Goal: Navigation & Orientation: Find specific page/section

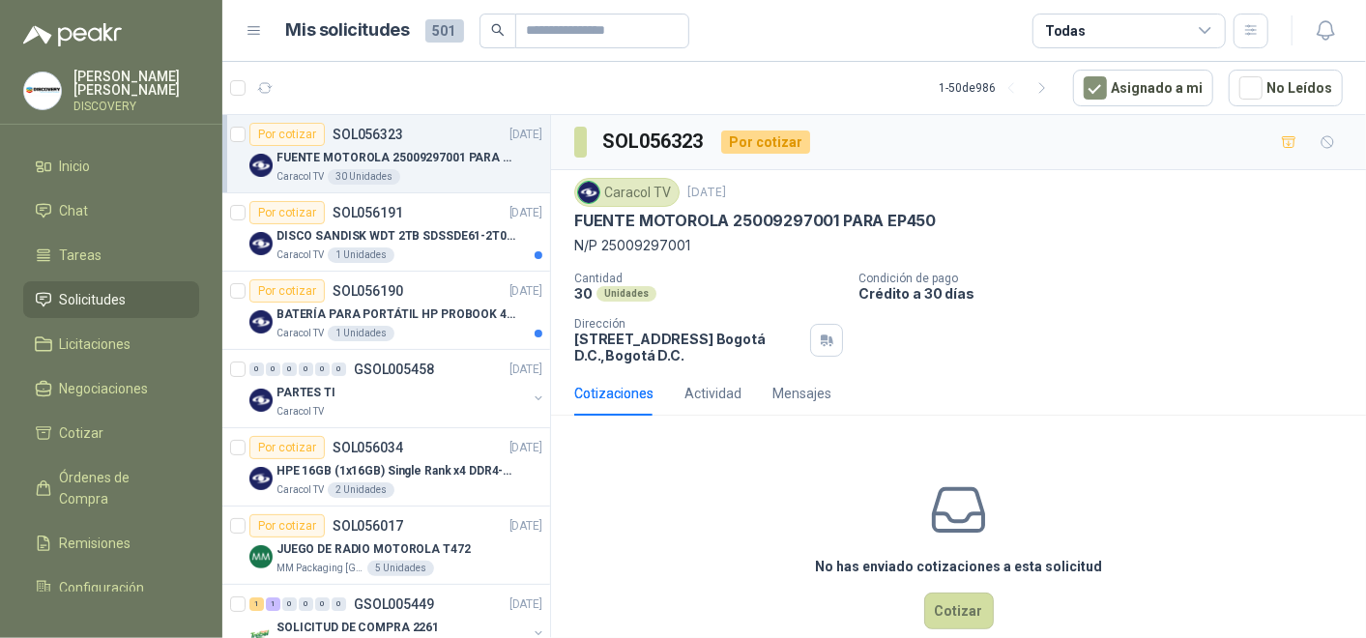
click at [785, 449] on div "No has enviado cotizaciones a esta solicitud Cotizar" at bounding box center [958, 554] width 815 height 246
click at [84, 162] on span "Inicio" at bounding box center [75, 166] width 31 height 21
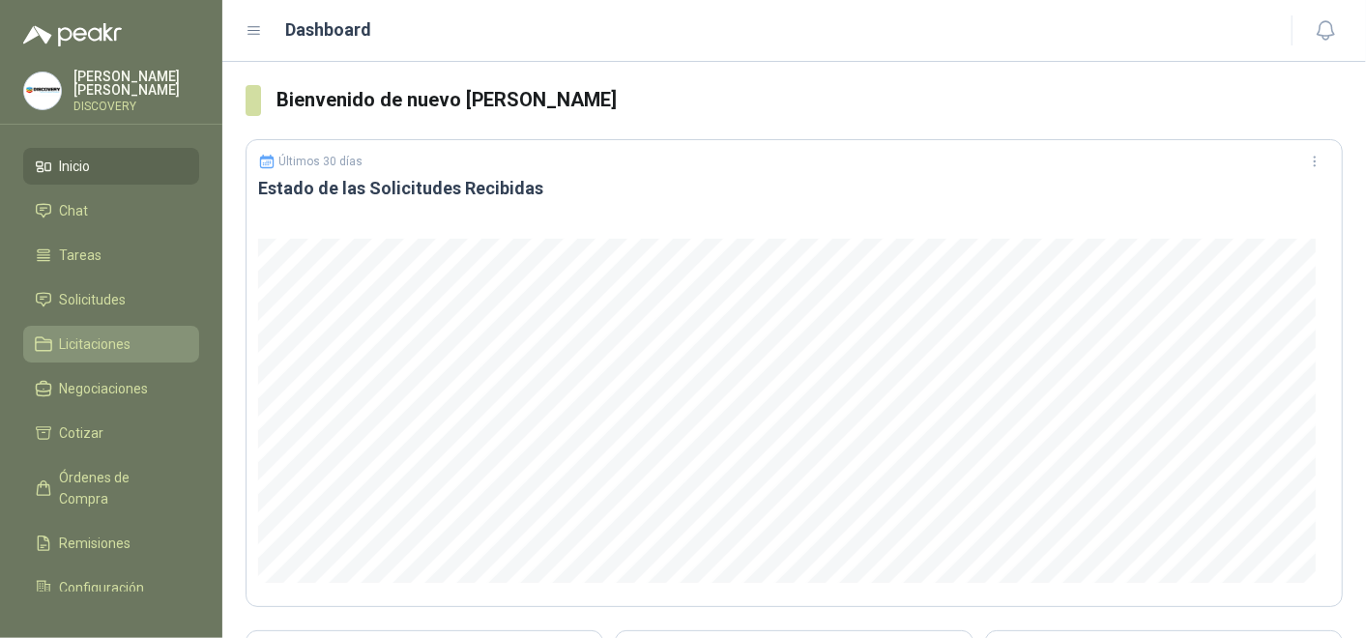
click at [136, 327] on link "Licitaciones" at bounding box center [111, 344] width 176 height 37
click at [146, 298] on li "Solicitudes" at bounding box center [111, 299] width 153 height 21
